Goal: Go to known website: Access a specific website the user already knows

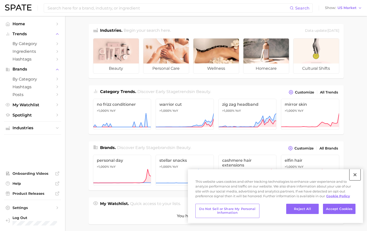
click at [356, 173] on button "Close" at bounding box center [355, 174] width 11 height 11
